Goal: Register for event/course

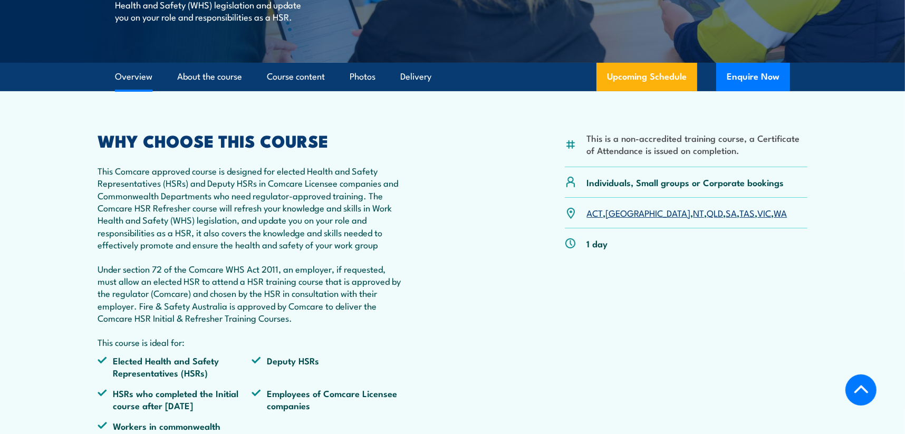
click at [726, 219] on link "SA" at bounding box center [731, 212] width 11 height 13
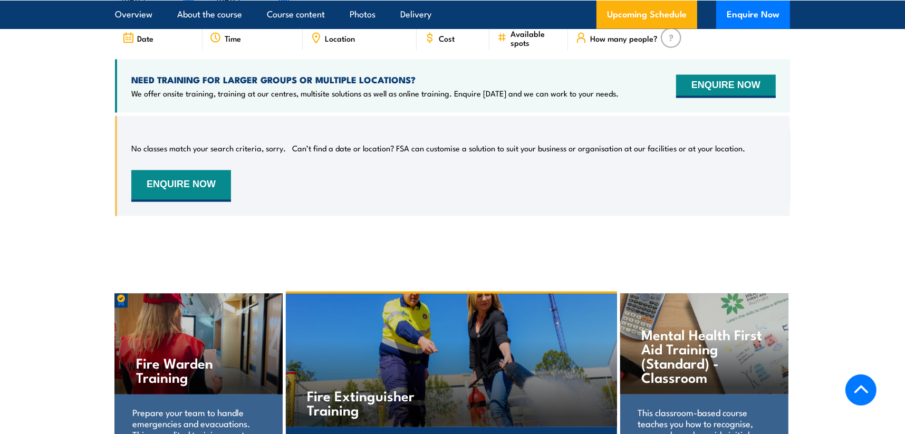
scroll to position [1581, 0]
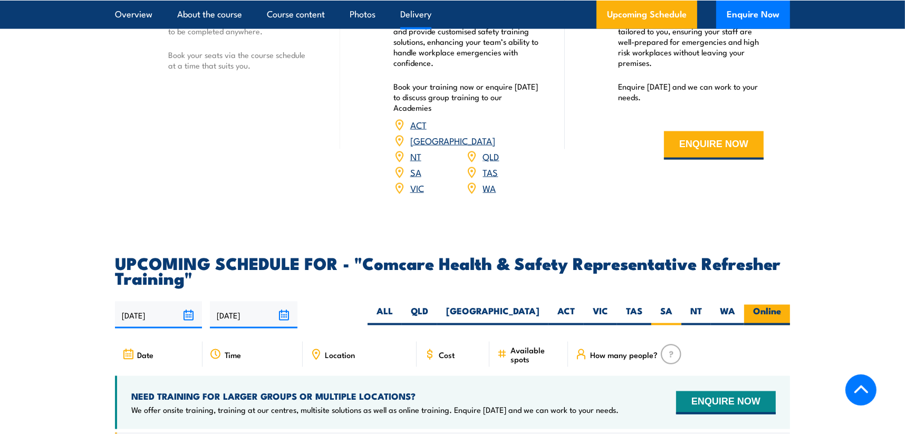
click at [762, 325] on label "Online" at bounding box center [767, 315] width 46 height 21
click at [781, 312] on input "Online" at bounding box center [784, 308] width 7 height 7
radio input "true"
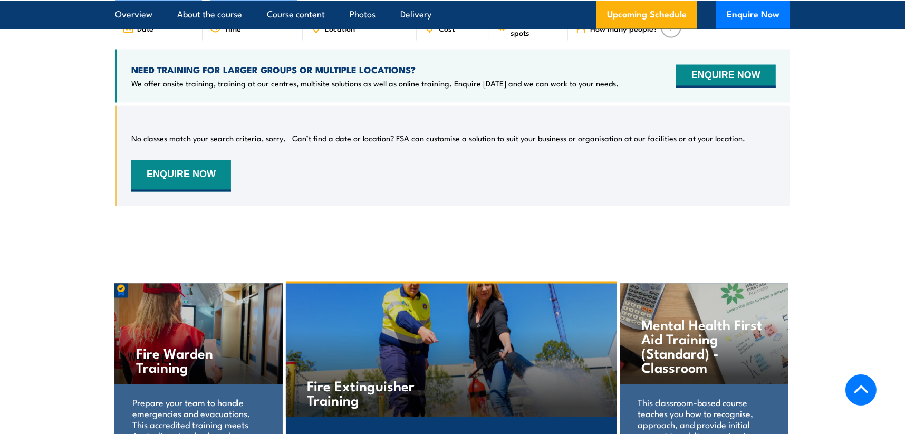
scroll to position [1792, 0]
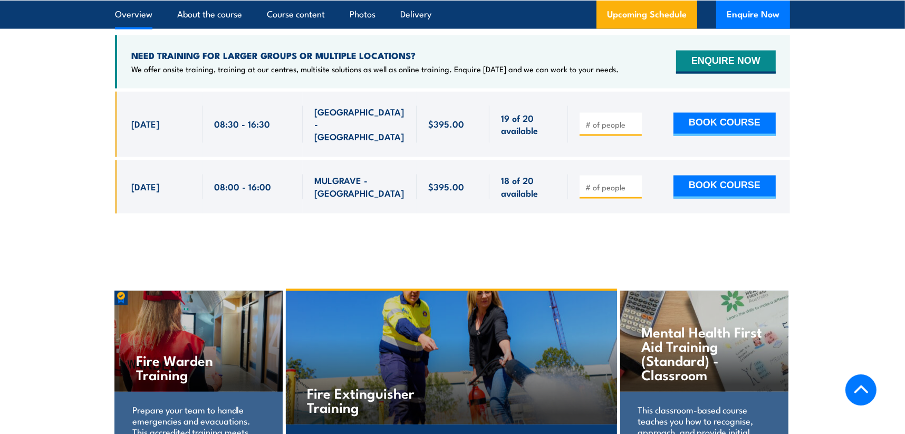
scroll to position [1846, 0]
